Goal: Transaction & Acquisition: Purchase product/service

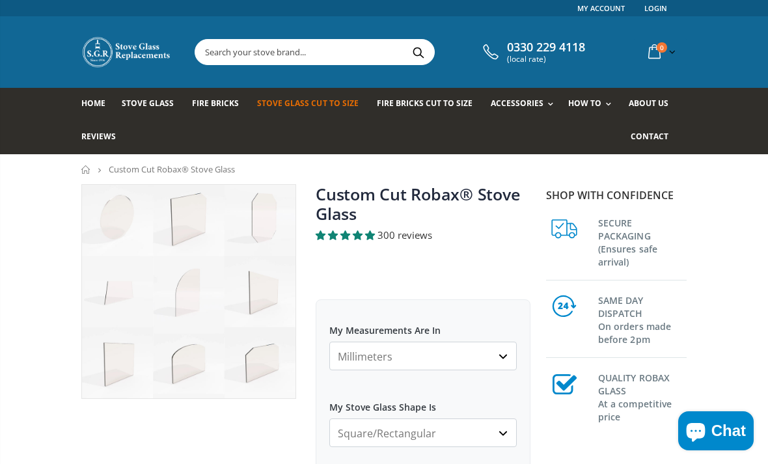
click at [509, 358] on select "Millimeters Centimeters Inches" at bounding box center [422, 356] width 187 height 29
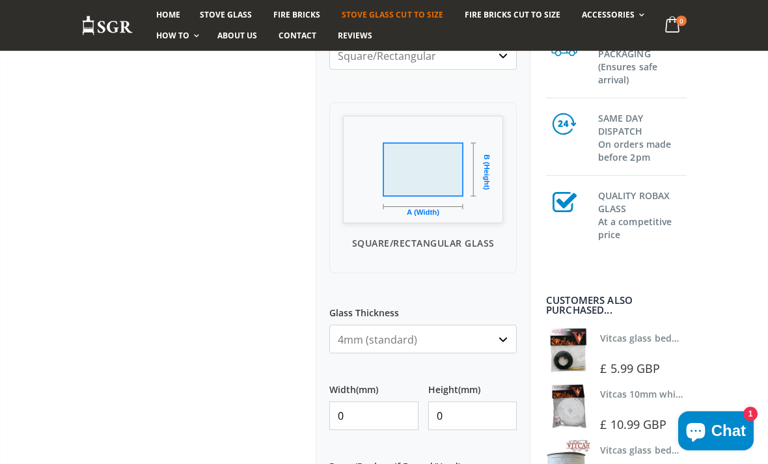
click at [385, 414] on input "0" at bounding box center [373, 415] width 89 height 29
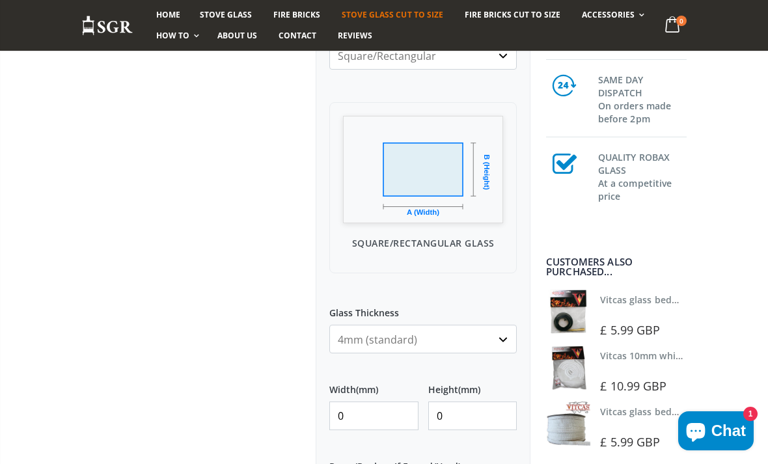
scroll to position [404, 0]
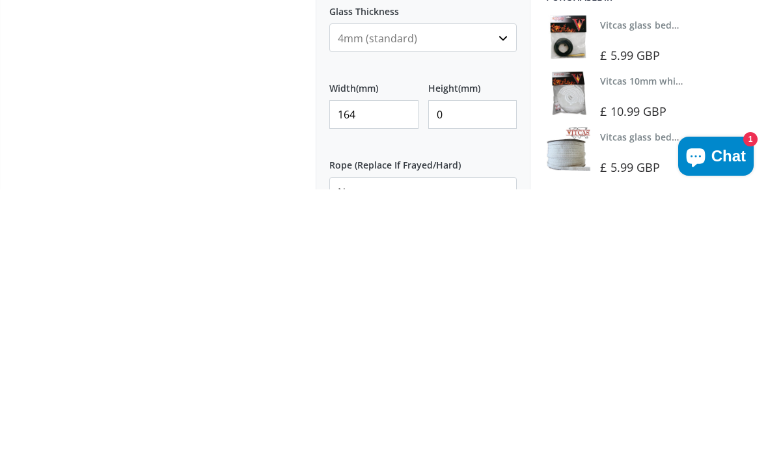
type input "164"
click at [469, 375] on input "0" at bounding box center [472, 389] width 89 height 29
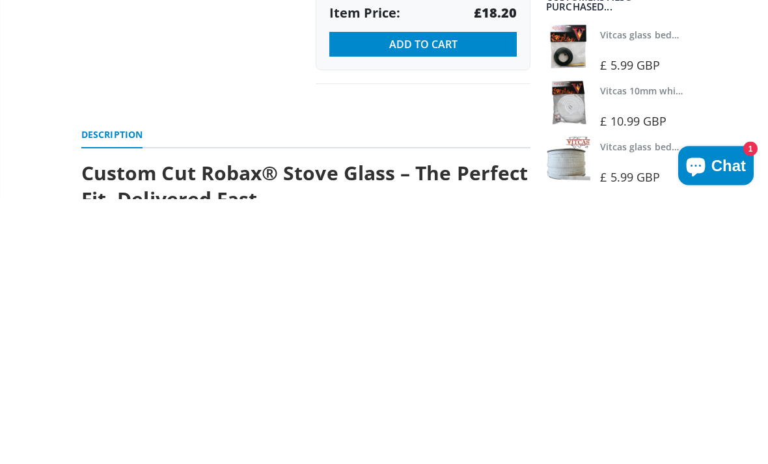
scroll to position [814, 0]
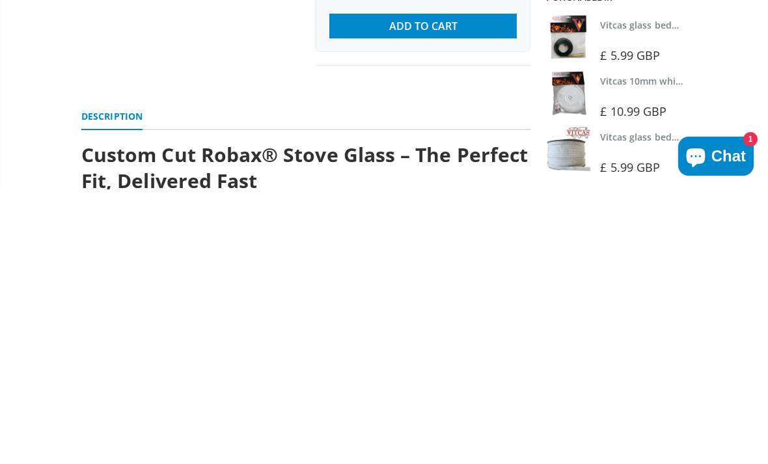
type input "185"
click at [440, 293] on span "Add to Cart" at bounding box center [423, 300] width 68 height 14
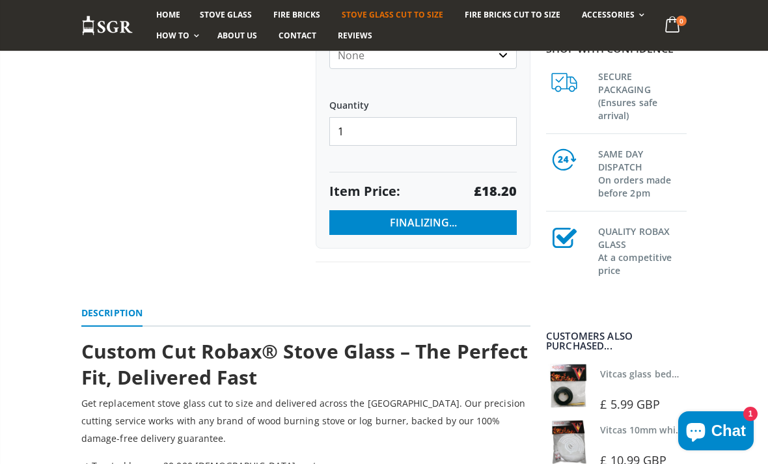
scroll to position [893, 0]
click at [379, 132] on input "1" at bounding box center [422, 130] width 187 height 29
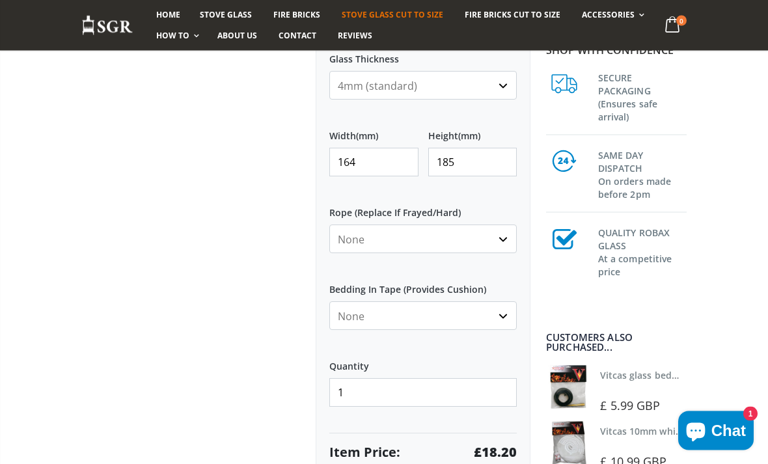
scroll to position [585, 0]
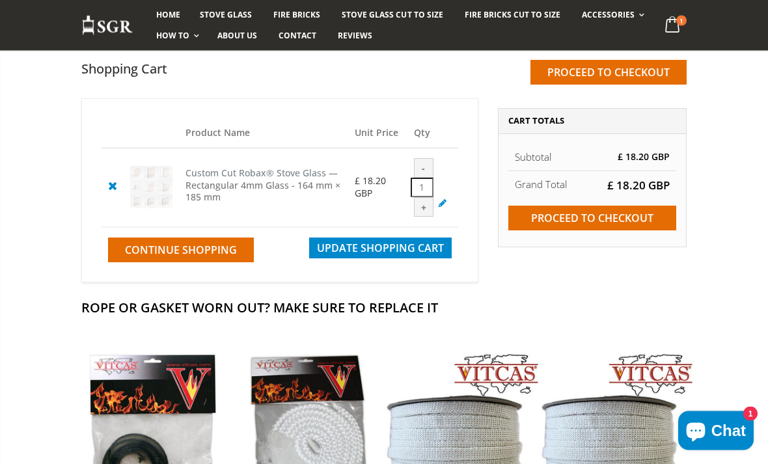
scroll to position [123, 0]
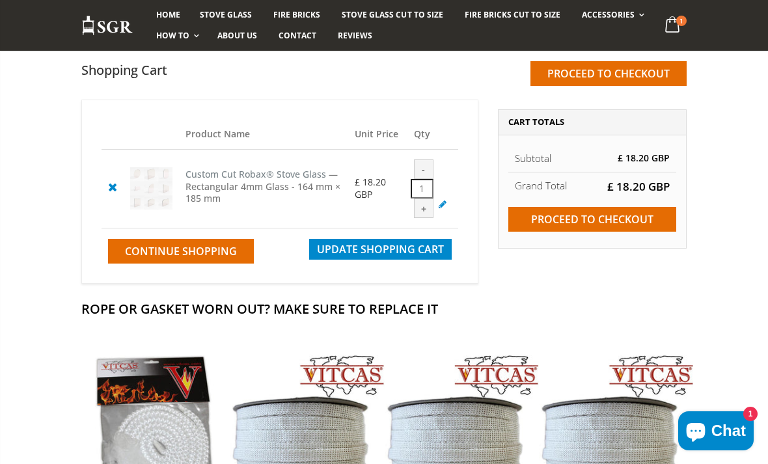
click at [433, 209] on div "+" at bounding box center [424, 208] width 20 height 20
type input "2"
click at [601, 223] on input "Proceed to checkout" at bounding box center [592, 219] width 168 height 25
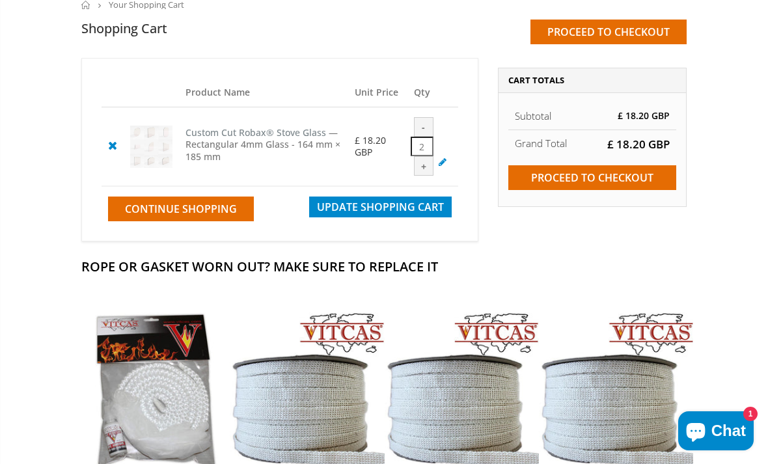
scroll to position [70, 0]
